Goal: Task Accomplishment & Management: Use online tool/utility

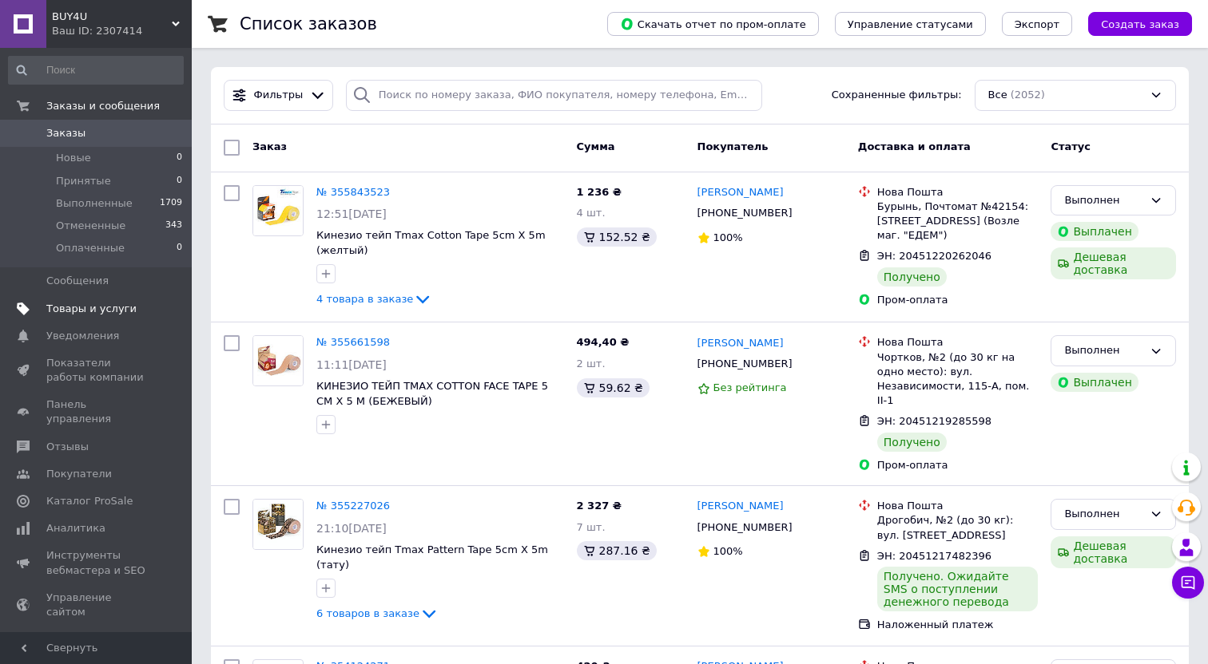
click at [117, 315] on span "Товары и услуги" at bounding box center [91, 309] width 90 height 14
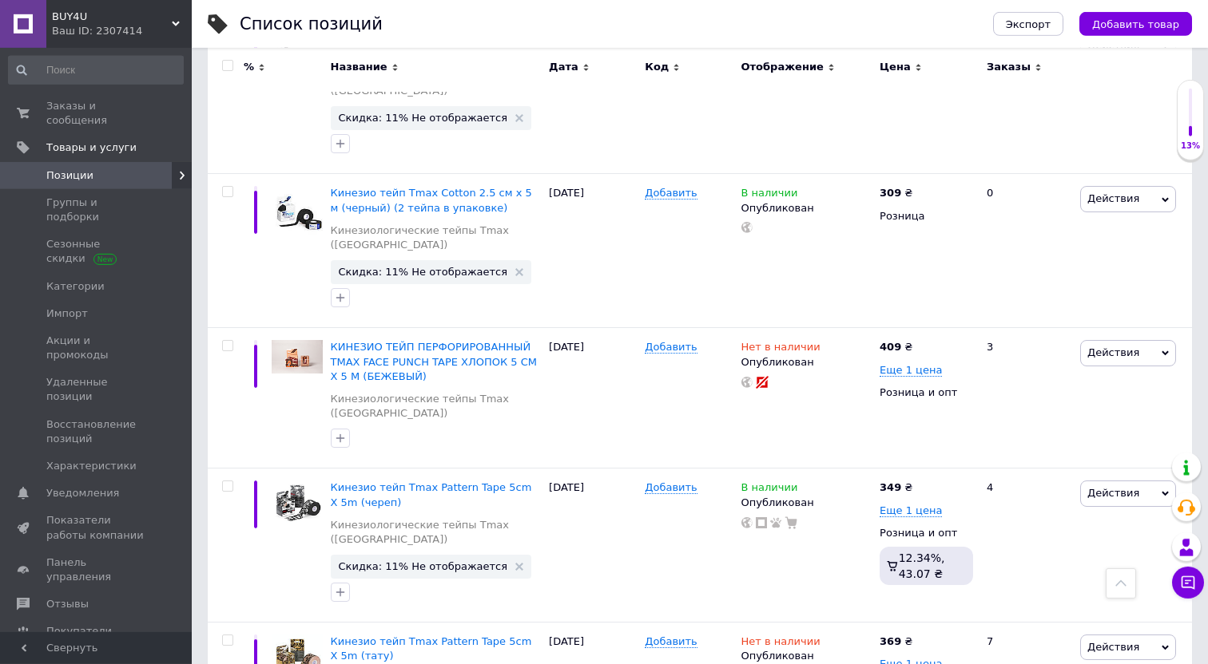
scroll to position [42, 0]
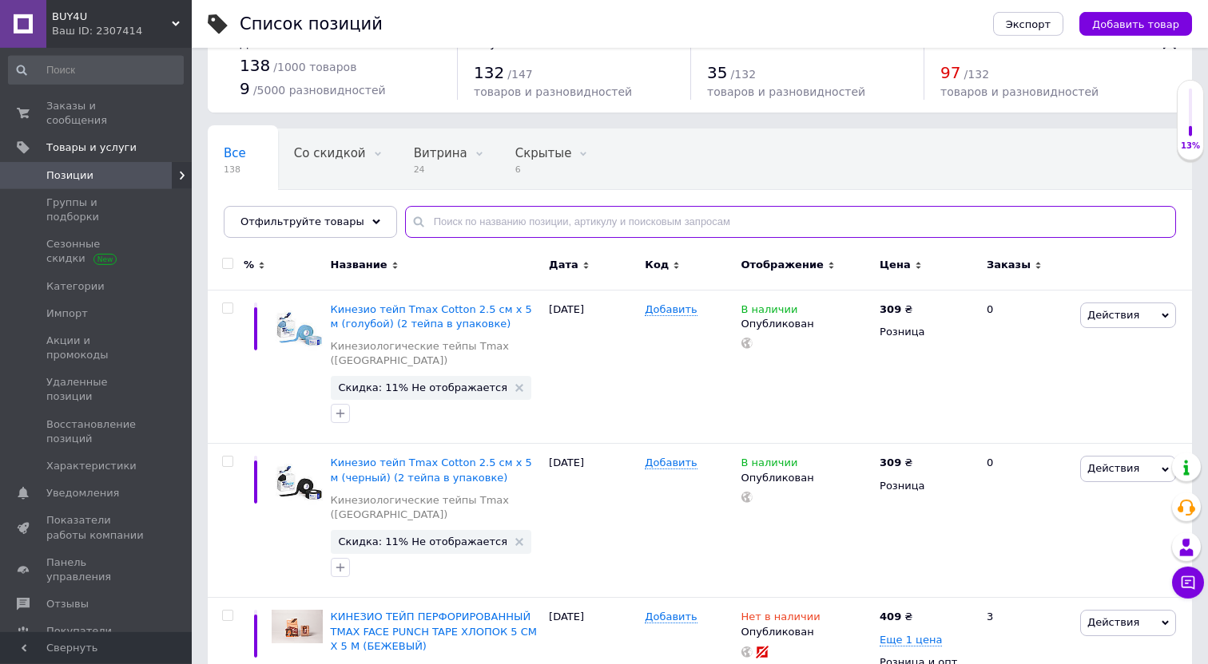
click at [451, 232] on input "text" at bounding box center [790, 222] width 771 height 32
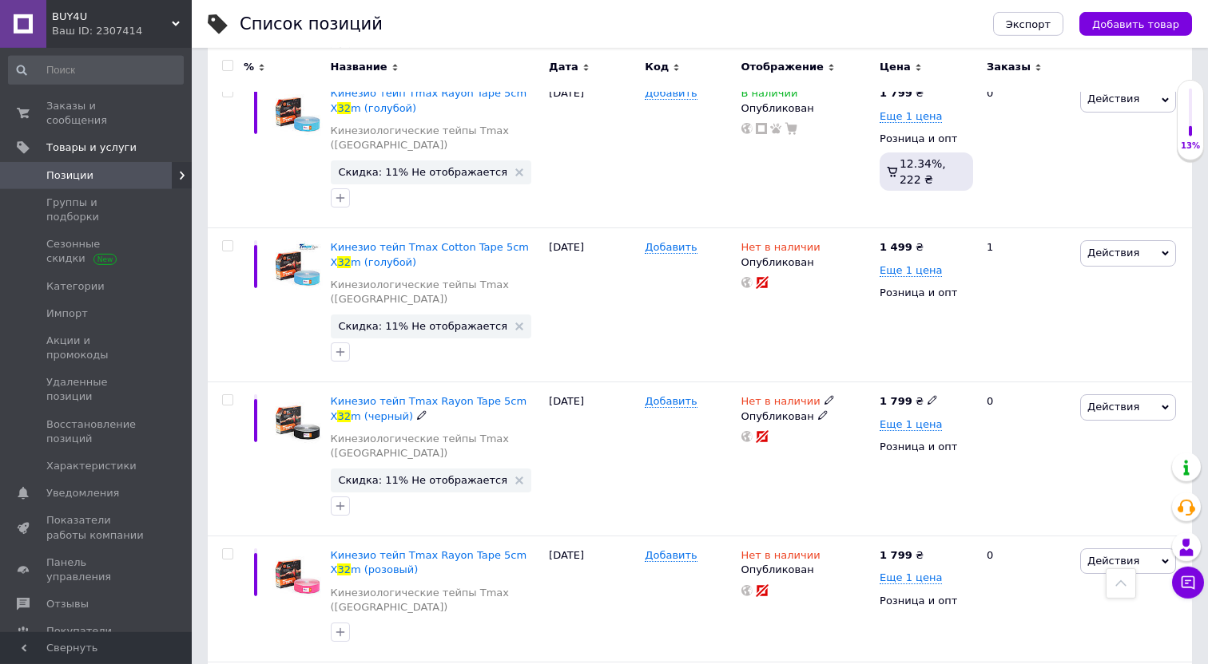
type input "32"
click at [451, 383] on div "Кинезио тейп Tmax Rayon Tape 5cm X 32 m (черный) Кинезиологические тейпы Tmax (…" at bounding box center [436, 460] width 219 height 154
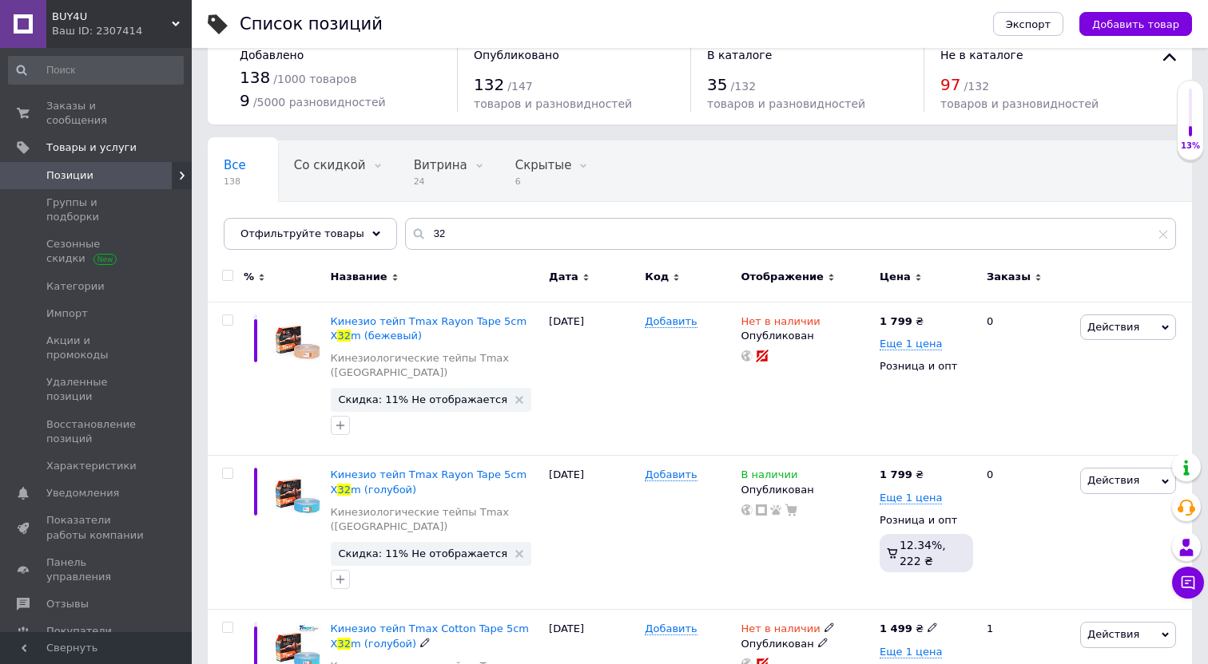
scroll to position [28, 0]
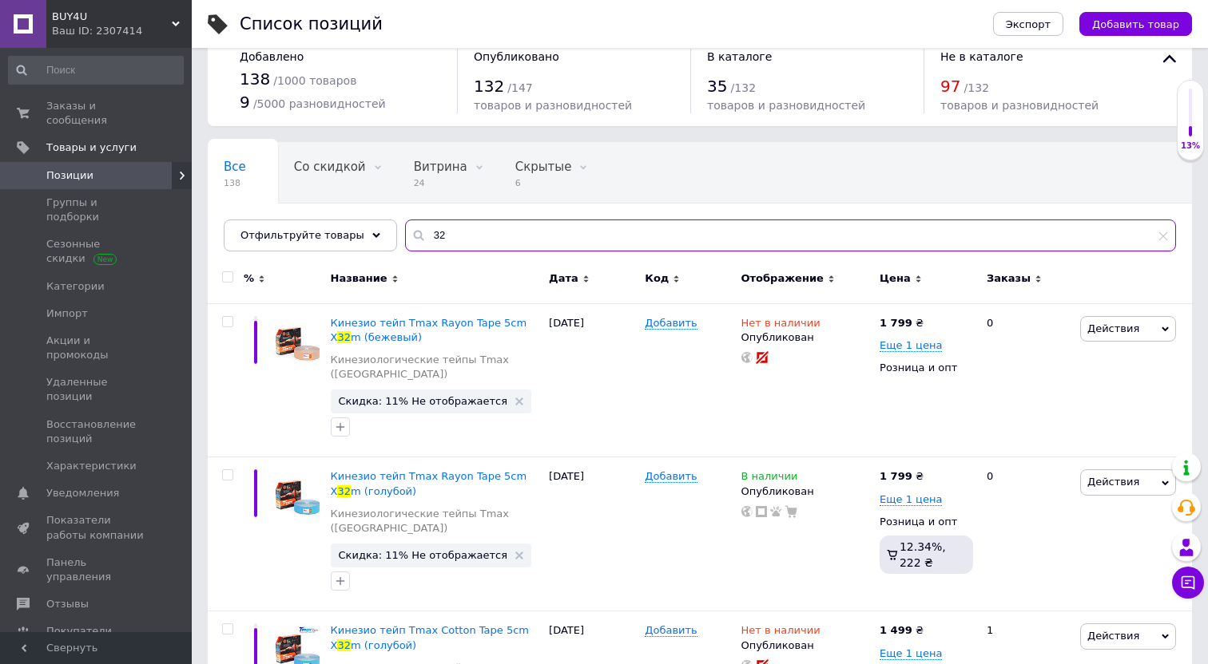
click at [437, 234] on input "32" at bounding box center [790, 236] width 771 height 32
